Goal: Information Seeking & Learning: Learn about a topic

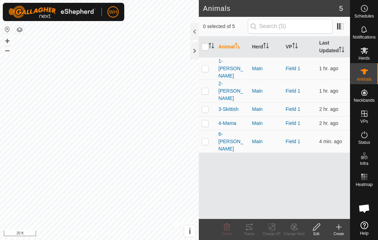
checkbox input "true"
click at [225, 130] on span "6-[PERSON_NAME]" at bounding box center [233, 141] width 28 height 22
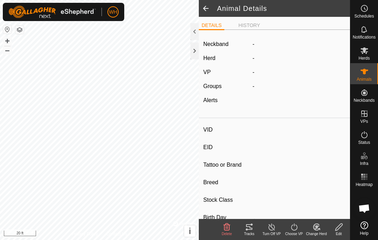
type input "6-[PERSON_NAME]"
type input "-"
type input "T-T"
type input "Hereford"
type input "-"
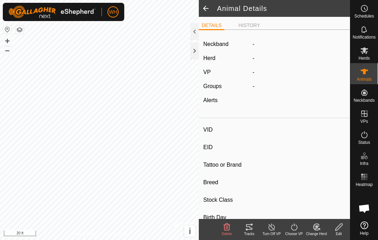
type input "04/2021"
type input "4 years 6 months"
type input "Pregnant"
type input "0 kg"
type input "-"
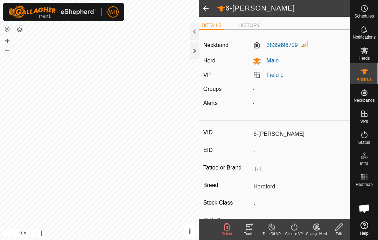
click at [208, 7] on span at bounding box center [206, 8] width 14 height 17
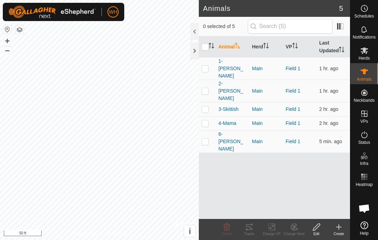
click at [228, 64] on span "1-[PERSON_NAME]" at bounding box center [233, 68] width 28 height 22
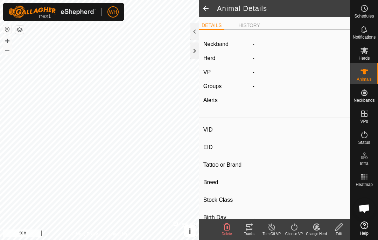
type input "1-[PERSON_NAME]"
type input "-"
type input "T-T"
type input "Shorthorn x Dexter"
type input "-"
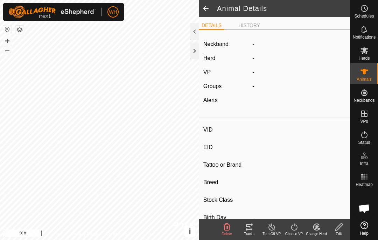
type input "04/2024"
type input "1 year 6 months"
type input "Empty"
type input "300 kg"
type input "-"
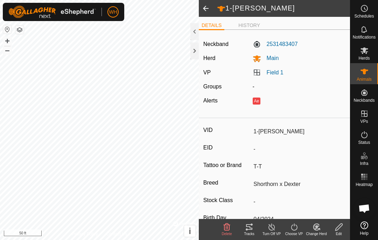
click at [248, 225] on icon at bounding box center [249, 226] width 8 height 8
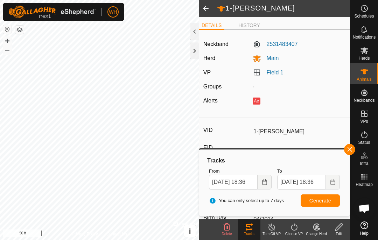
click at [257, 101] on button "Ae" at bounding box center [257, 100] width 8 height 7
click at [262, 99] on div "Ae" at bounding box center [299, 100] width 93 height 8
click at [261, 99] on div "Ae" at bounding box center [299, 100] width 93 height 8
click at [267, 97] on div "Ae" at bounding box center [299, 100] width 93 height 8
click at [209, 11] on span at bounding box center [206, 8] width 14 height 17
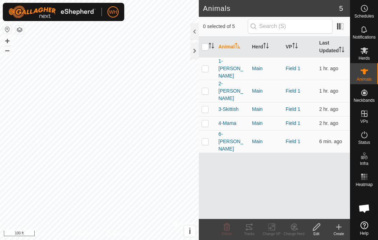
click at [223, 67] on span "1-[PERSON_NAME]" at bounding box center [233, 68] width 28 height 22
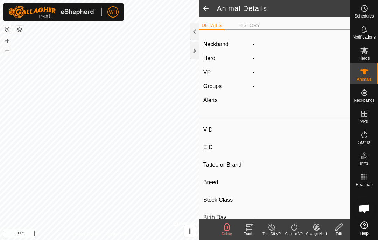
type input "1-[PERSON_NAME]"
type input "-"
type input "T-T"
type input "Shorthorn x Dexter"
type input "-"
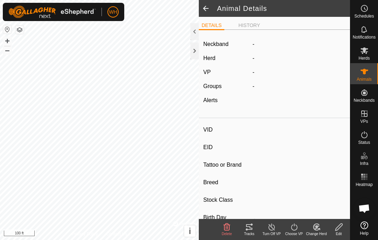
type input "04/2024"
type input "1 year 6 months"
type input "Empty"
type input "300 kg"
type input "-"
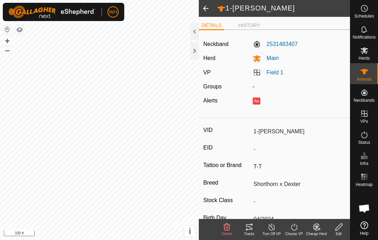
click at [243, 237] on div "Tracks" at bounding box center [249, 229] width 22 height 21
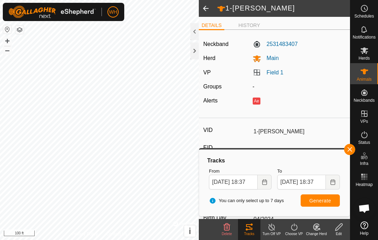
click at [205, 7] on span at bounding box center [206, 8] width 14 height 17
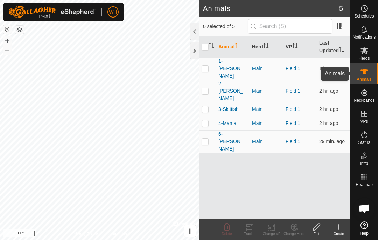
click at [366, 74] on icon at bounding box center [364, 71] width 8 height 8
click at [207, 66] on p-checkbox at bounding box center [205, 69] width 7 height 6
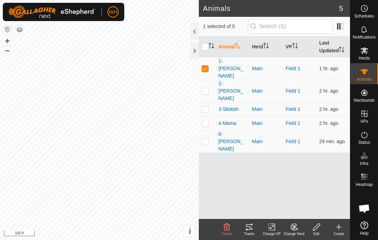
click at [253, 228] on icon at bounding box center [249, 226] width 8 height 8
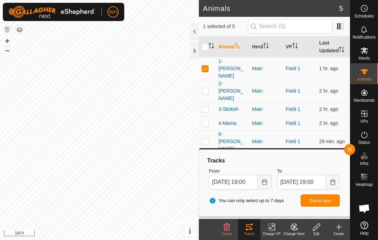
click at [192, 51] on div at bounding box center [195, 50] width 8 height 17
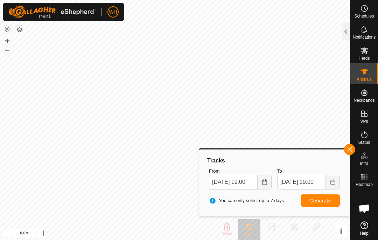
click at [350, 147] on span "button" at bounding box center [350, 149] width 6 height 6
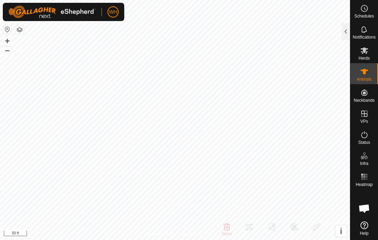
checkbox input "false"
click at [344, 28] on div at bounding box center [346, 31] width 8 height 17
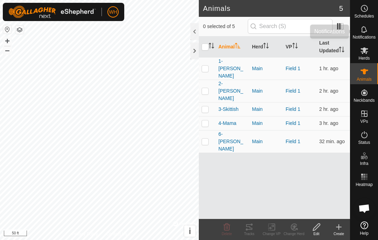
click at [372, 27] on div "Notifications" at bounding box center [365, 31] width 28 height 21
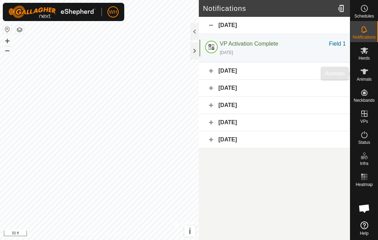
click at [365, 70] on icon at bounding box center [365, 72] width 8 height 6
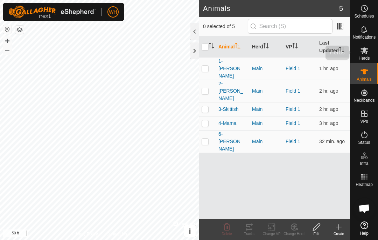
click at [368, 44] on div "Herds" at bounding box center [365, 52] width 28 height 21
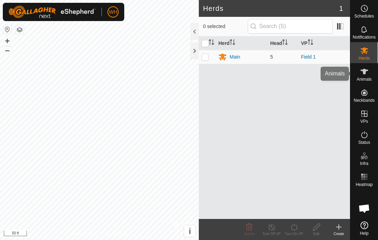
click at [369, 81] on span "Animals" at bounding box center [364, 79] width 15 height 4
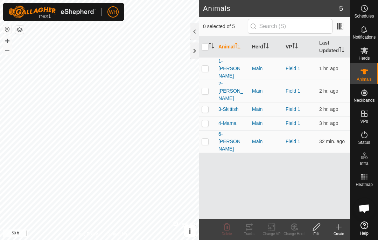
click at [226, 57] on th "Animal" at bounding box center [233, 46] width 34 height 21
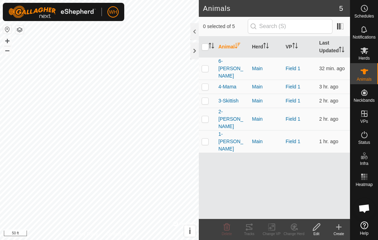
click at [227, 130] on span "1-[PERSON_NAME]" at bounding box center [233, 141] width 28 height 22
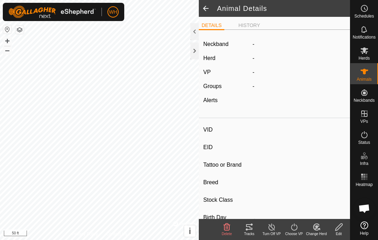
type input "1-[PERSON_NAME]"
type input "-"
type input "T-T"
type input "Shorthorn x Dexter"
type input "-"
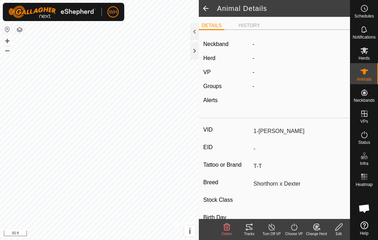
type input "04/2024"
type input "1 year 6 months"
type input "Empty"
type input "300 kg"
type input "-"
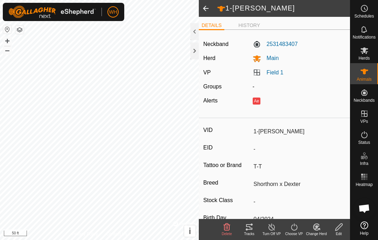
click at [207, 10] on span at bounding box center [206, 8] width 14 height 17
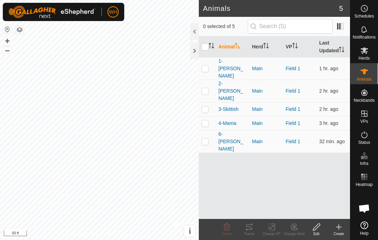
click at [234, 119] on span "4-Mama" at bounding box center [228, 122] width 18 height 7
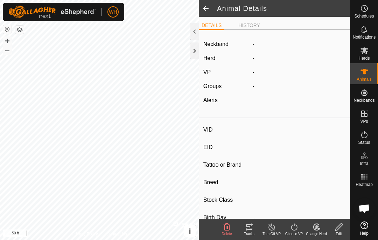
type input "4-Mama"
type input "-"
type input "T-T"
type input "[PERSON_NAME]"
type input "-"
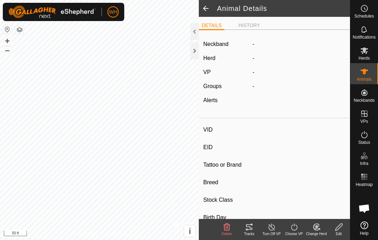
type input "04/2022"
type input "3 years 6 months"
type input "300 kg"
type input "-"
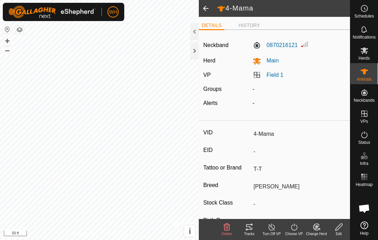
click at [207, 13] on span at bounding box center [206, 8] width 14 height 17
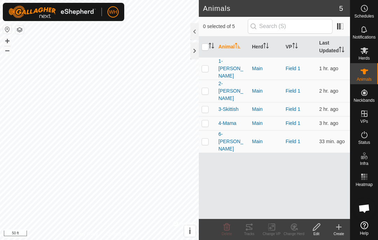
click at [210, 130] on td at bounding box center [207, 141] width 17 height 22
click at [206, 138] on p-checkbox at bounding box center [205, 141] width 7 height 6
checkbox input "false"
click at [226, 130] on span "6-[PERSON_NAME]" at bounding box center [233, 141] width 28 height 22
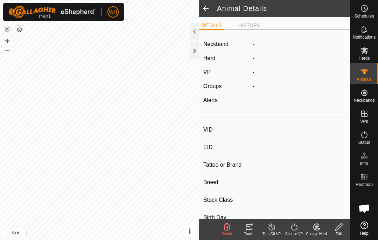
type input "6-[PERSON_NAME]"
type input "-"
type input "T-T"
type input "Hereford"
type input "-"
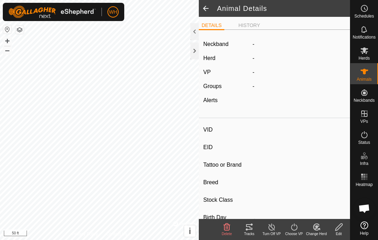
type input "04/2021"
type input "4 years 6 months"
type input "Pregnant"
type input "0 kg"
type input "-"
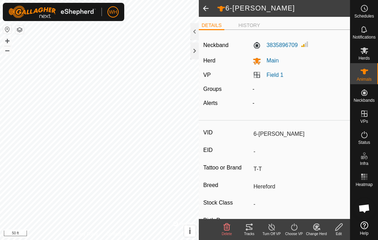
click at [205, 9] on span at bounding box center [206, 8] width 14 height 17
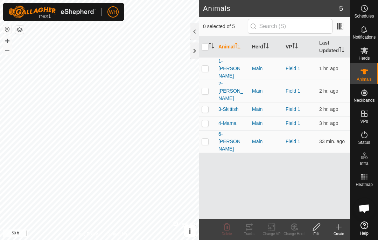
click at [207, 106] on p-checkbox at bounding box center [205, 109] width 7 height 6
checkbox input "true"
click at [234, 105] on span "3-Skittish" at bounding box center [229, 108] width 20 height 7
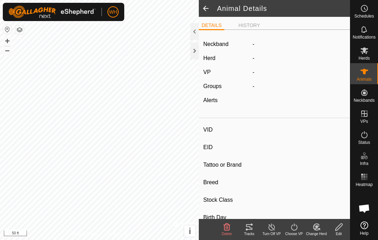
type input "3-Skittish"
type input "-"
type input "T-T"
type input "Dexter x Shorthorn"
type input "-"
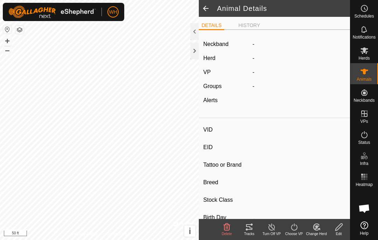
type input "04/2024"
type input "1 year 6 months"
type input "300 kg"
type input "-"
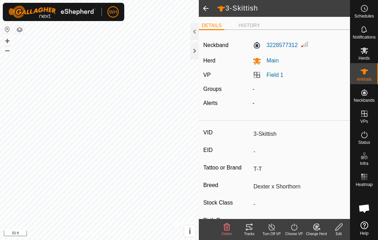
click at [212, 7] on span at bounding box center [206, 8] width 14 height 17
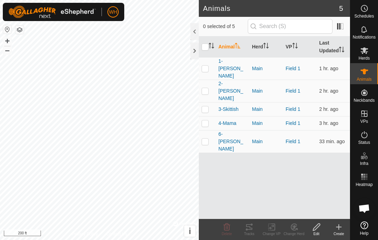
click at [209, 80] on td at bounding box center [207, 91] width 17 height 22
checkbox input "true"
click at [232, 80] on span "2-[PERSON_NAME]" at bounding box center [233, 91] width 28 height 22
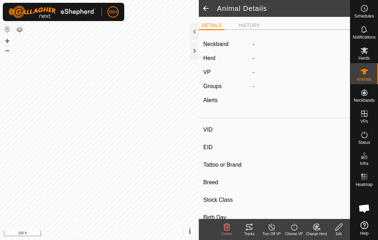
type input "2-[PERSON_NAME]"
type input "-"
type input "T-T"
type input "Shorthorn x Dexter"
type input "-"
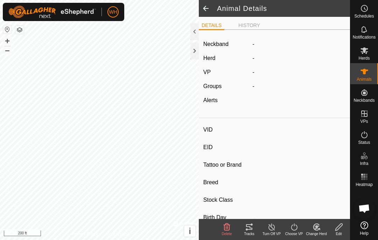
type input "04/2024"
type input "1 year 6 months"
type input "300 kg"
type input "-"
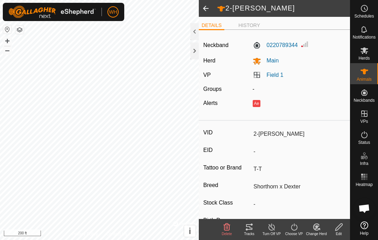
click at [212, 10] on span at bounding box center [206, 8] width 14 height 17
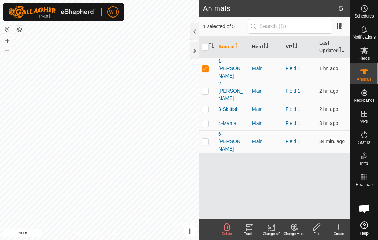
checkbox input "true"
click at [360, 32] on es-notification-svg-icon at bounding box center [364, 29] width 13 height 11
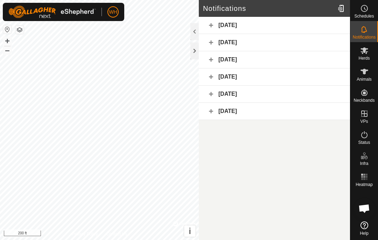
click at [247, 27] on div "[DATE]" at bounding box center [274, 25] width 151 height 17
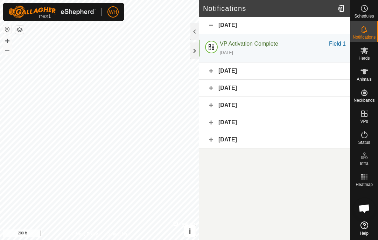
click at [247, 30] on div "[DATE]" at bounding box center [274, 25] width 151 height 17
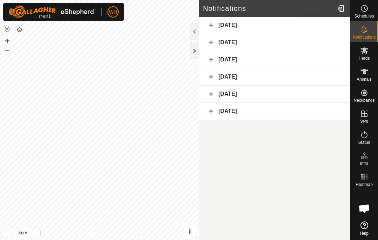
click at [364, 14] on span "Schedules" at bounding box center [364, 16] width 20 height 4
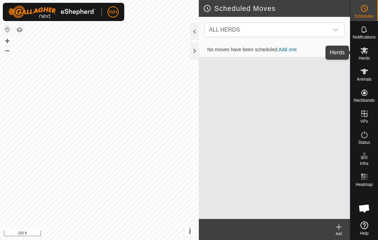
click at [363, 56] on span "Herds" at bounding box center [364, 58] width 11 height 4
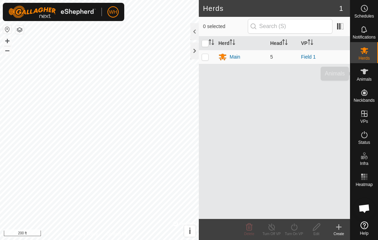
click at [365, 78] on span "Animals" at bounding box center [364, 79] width 15 height 4
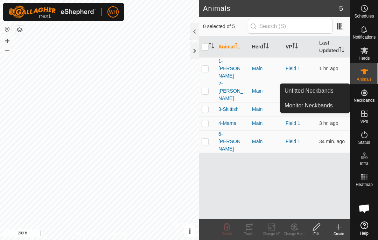
click at [366, 92] on icon at bounding box center [364, 92] width 6 height 6
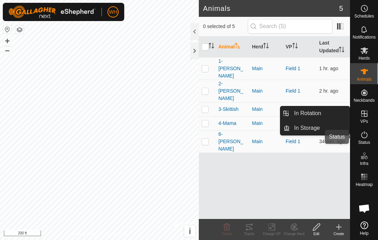
click at [366, 137] on icon at bounding box center [364, 134] width 6 height 7
